Goal: Find specific page/section: Find specific page/section

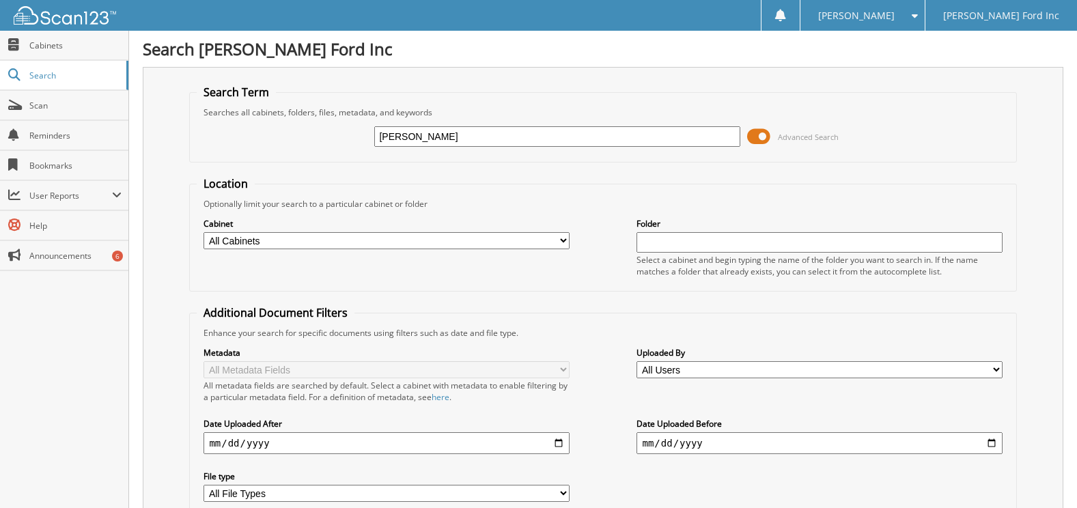
type input "[PERSON_NAME]"
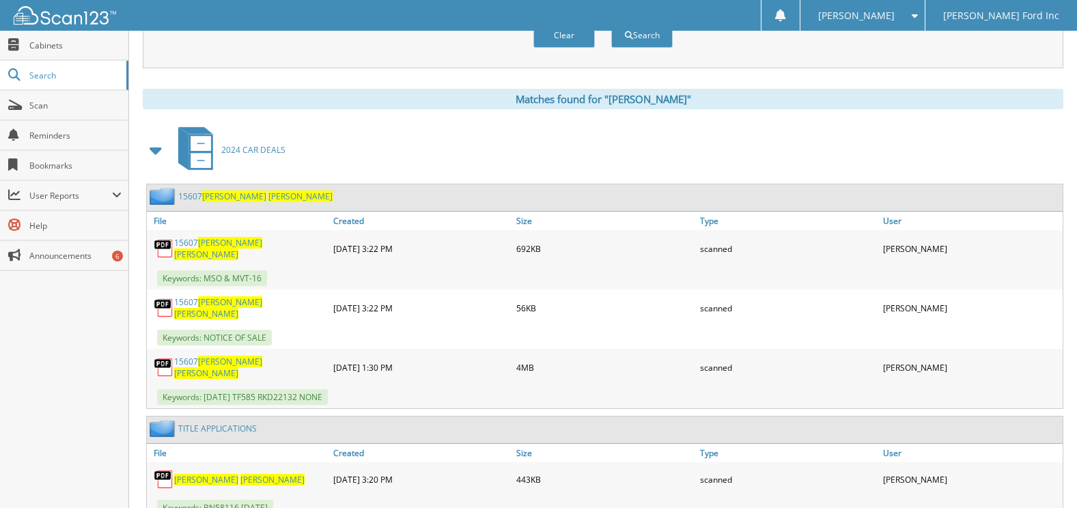
scroll to position [547, 0]
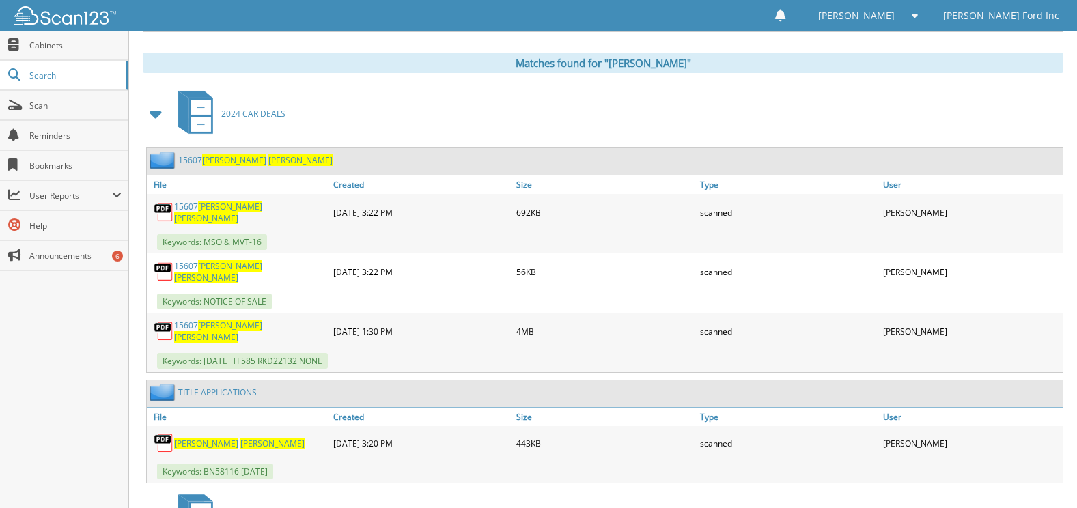
click at [197, 159] on link "15607 [PERSON_NAME]" at bounding box center [255, 160] width 154 height 12
